Goal: Task Accomplishment & Management: Manage account settings

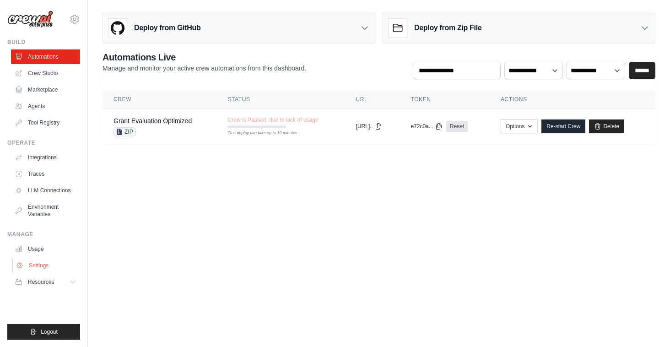
click at [34, 267] on link "Settings" at bounding box center [46, 265] width 69 height 15
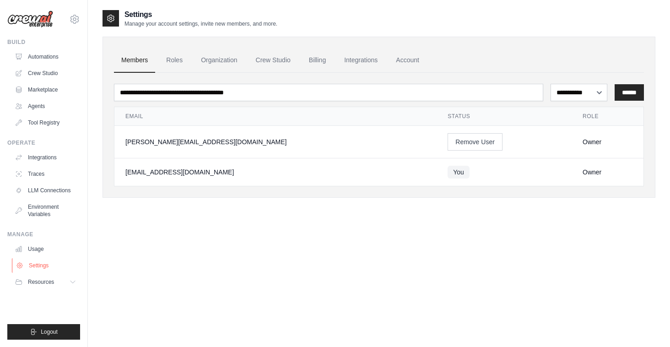
click at [44, 266] on link "Settings" at bounding box center [46, 265] width 69 height 15
click at [272, 56] on link "Crew Studio" at bounding box center [273, 60] width 49 height 25
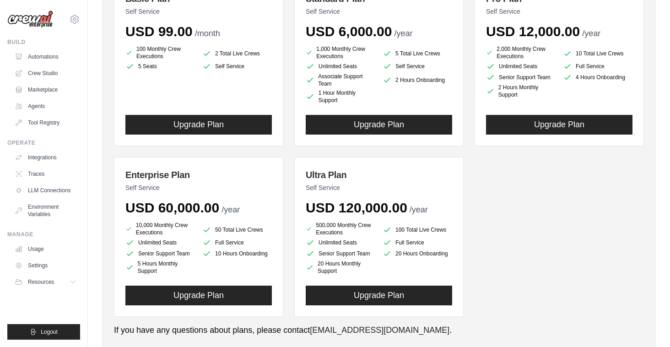
scroll to position [170, 0]
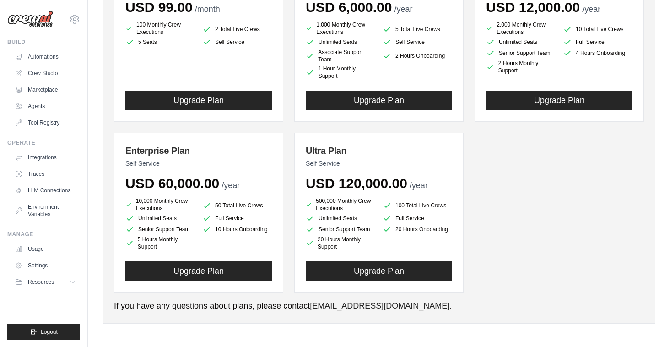
drag, startPoint x: 327, startPoint y: 303, endPoint x: 212, endPoint y: 5, distance: 318.3
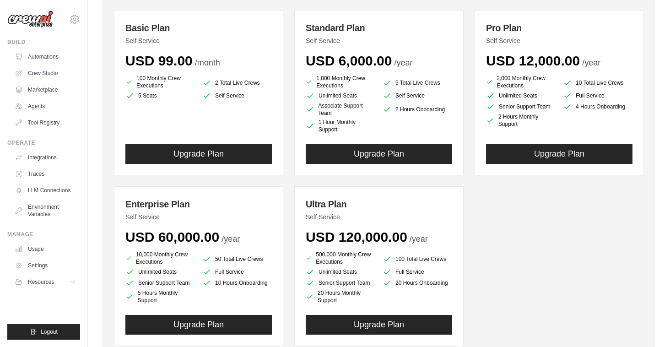
scroll to position [119, 0]
